Goal: Register for event/course

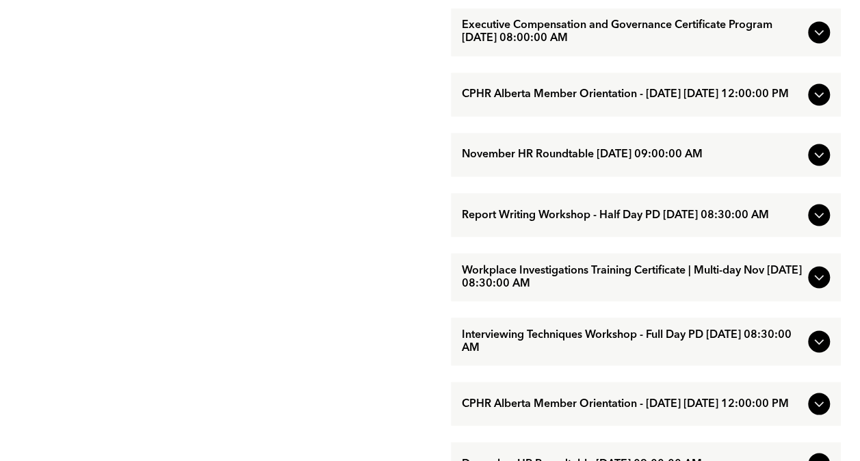
scroll to position [1163, 0]
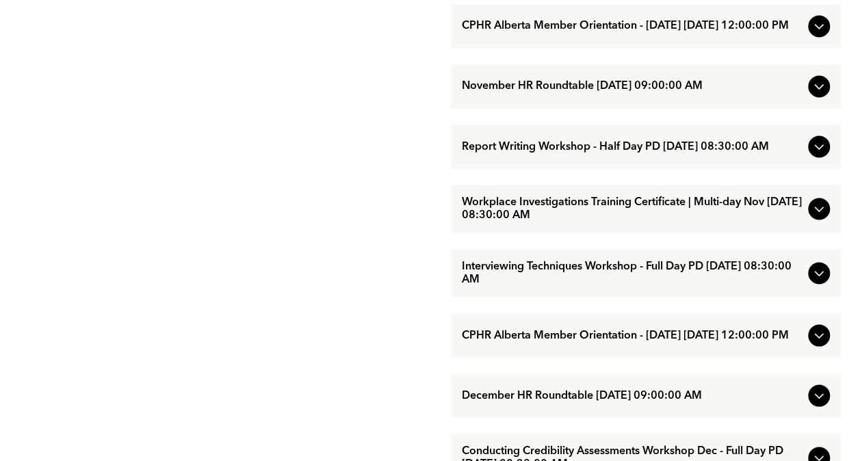
click at [814, 217] on icon at bounding box center [819, 208] width 16 height 16
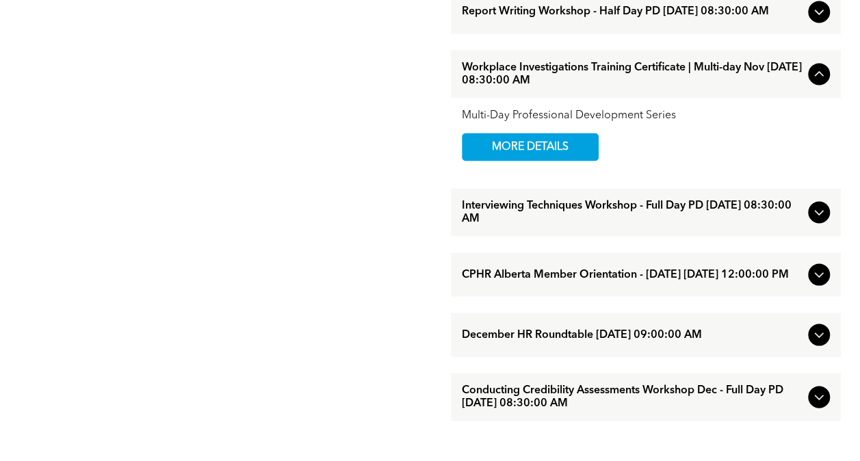
scroll to position [1300, 0]
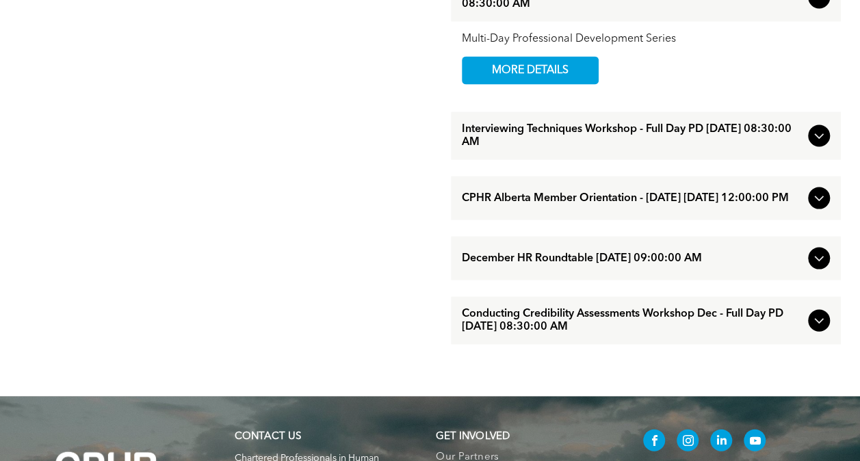
drag, startPoint x: 814, startPoint y: 175, endPoint x: 448, endPoint y: 203, distance: 366.5
click at [818, 140] on icon at bounding box center [818, 136] width 9 height 5
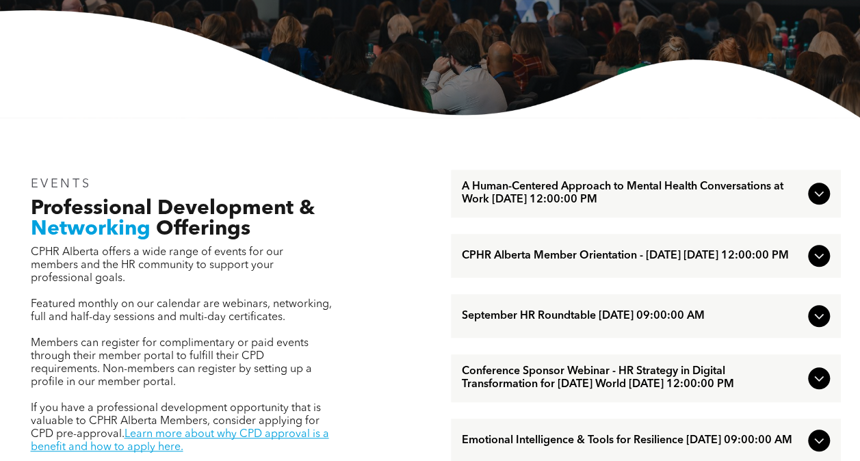
scroll to position [274, 0]
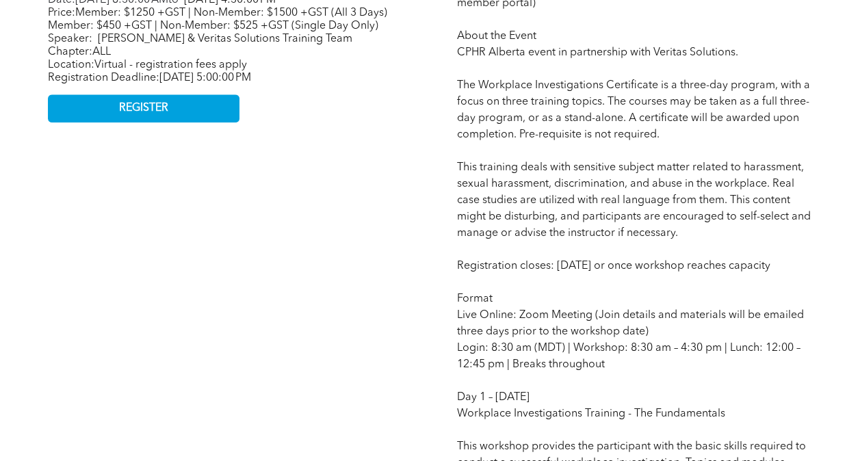
scroll to position [479, 0]
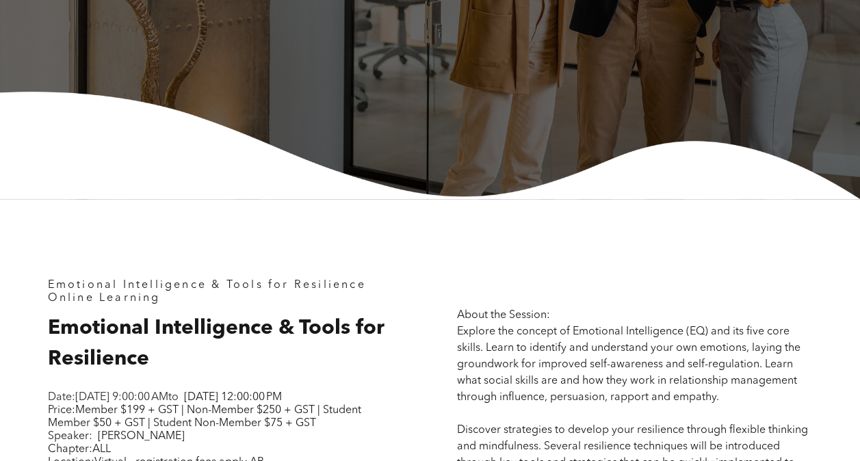
scroll to position [547, 0]
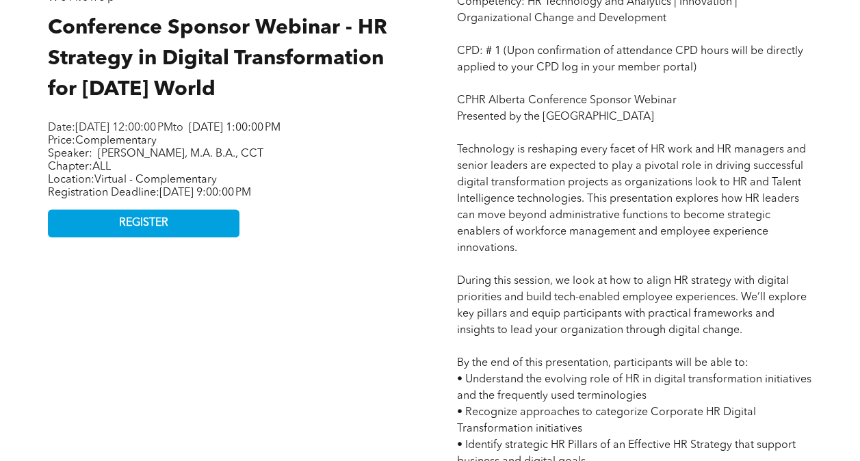
scroll to position [684, 0]
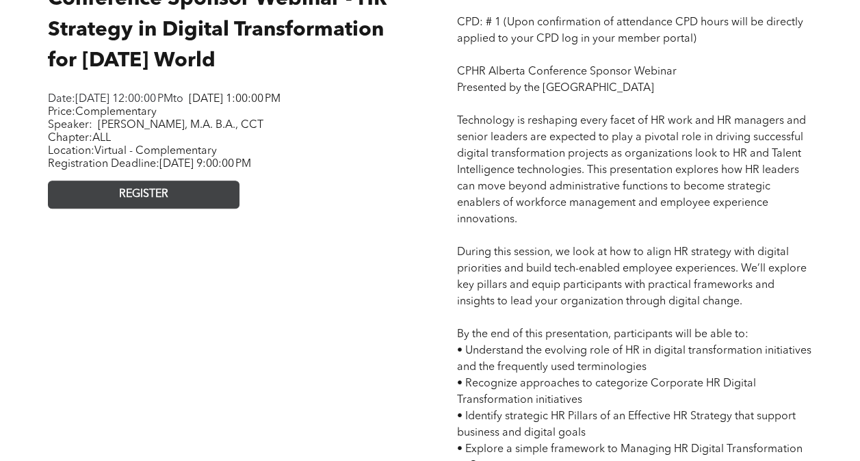
click at [199, 209] on link "REGISTER" at bounding box center [144, 195] width 192 height 28
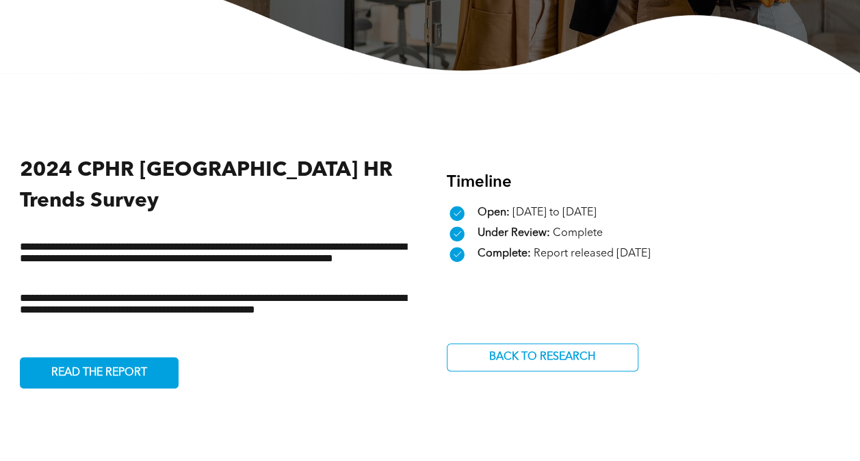
scroll to position [411, 0]
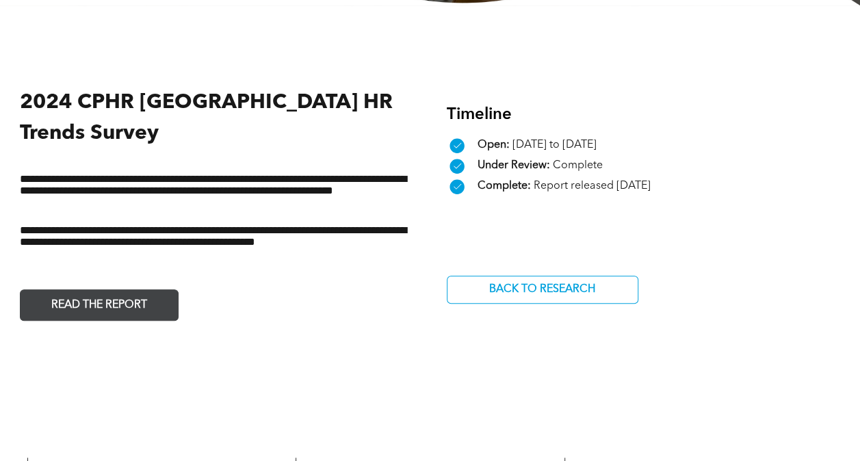
click at [131, 292] on span "READ THE REPORT" at bounding box center [99, 305] width 105 height 27
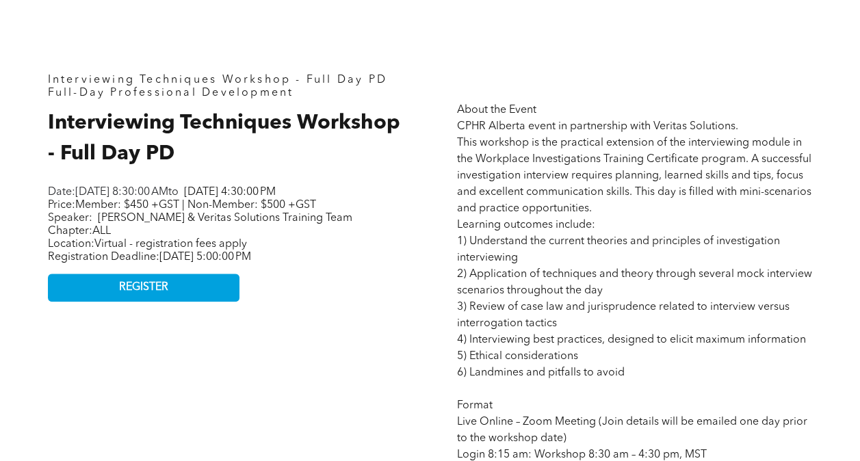
scroll to position [411, 0]
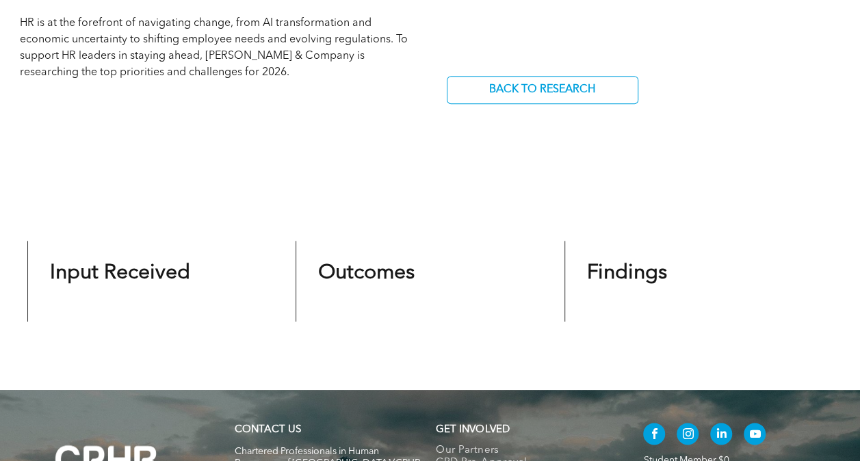
scroll to position [479, 0]
